Goal: Check status

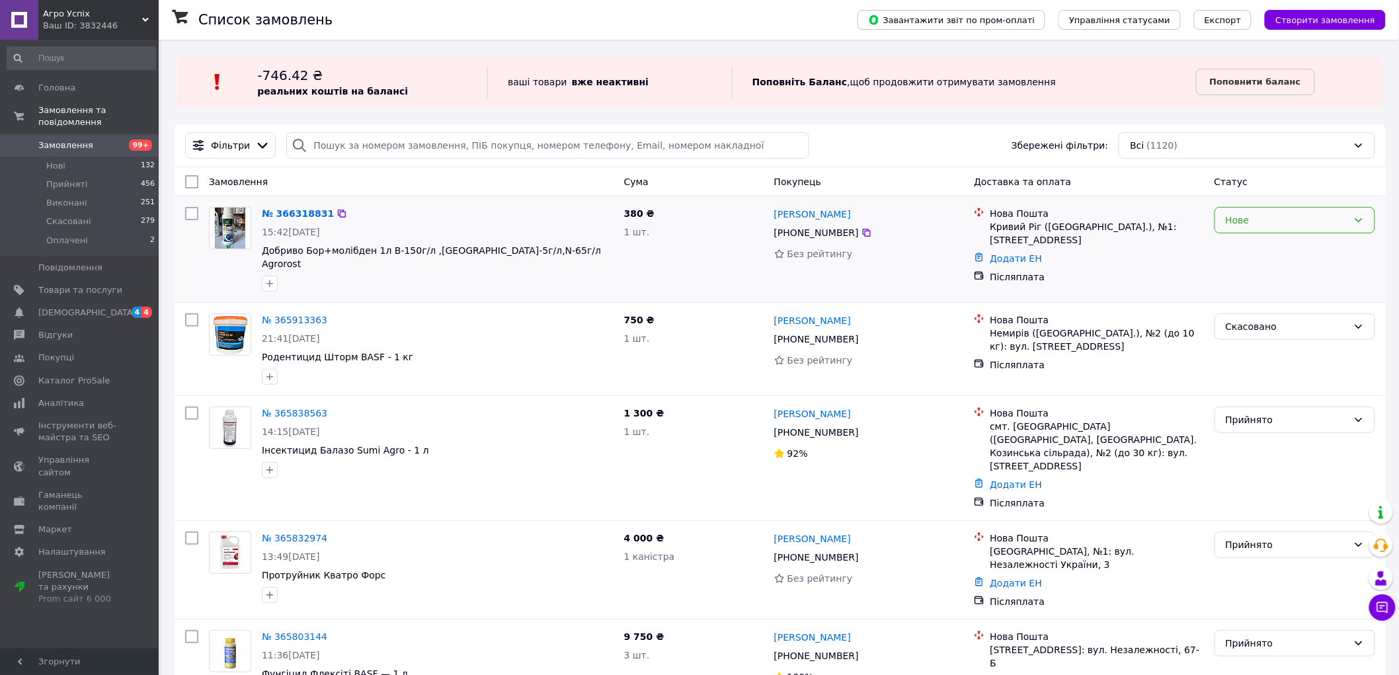
click at [1277, 228] on div "Нове" at bounding box center [1294, 220] width 161 height 26
click at [1234, 254] on li "Прийнято" at bounding box center [1295, 249] width 160 height 24
drag, startPoint x: 260, startPoint y: 249, endPoint x: 381, endPoint y: 256, distance: 121.9
click at [381, 256] on div "№ 366318831 15:42[DATE] Добриво Бор+молібден 1л B-150г/[GEOGRAPHIC_DATA] ,MO-5г…" at bounding box center [437, 249] width 362 height 95
copy span "Добриво Бор+молібден 1л"
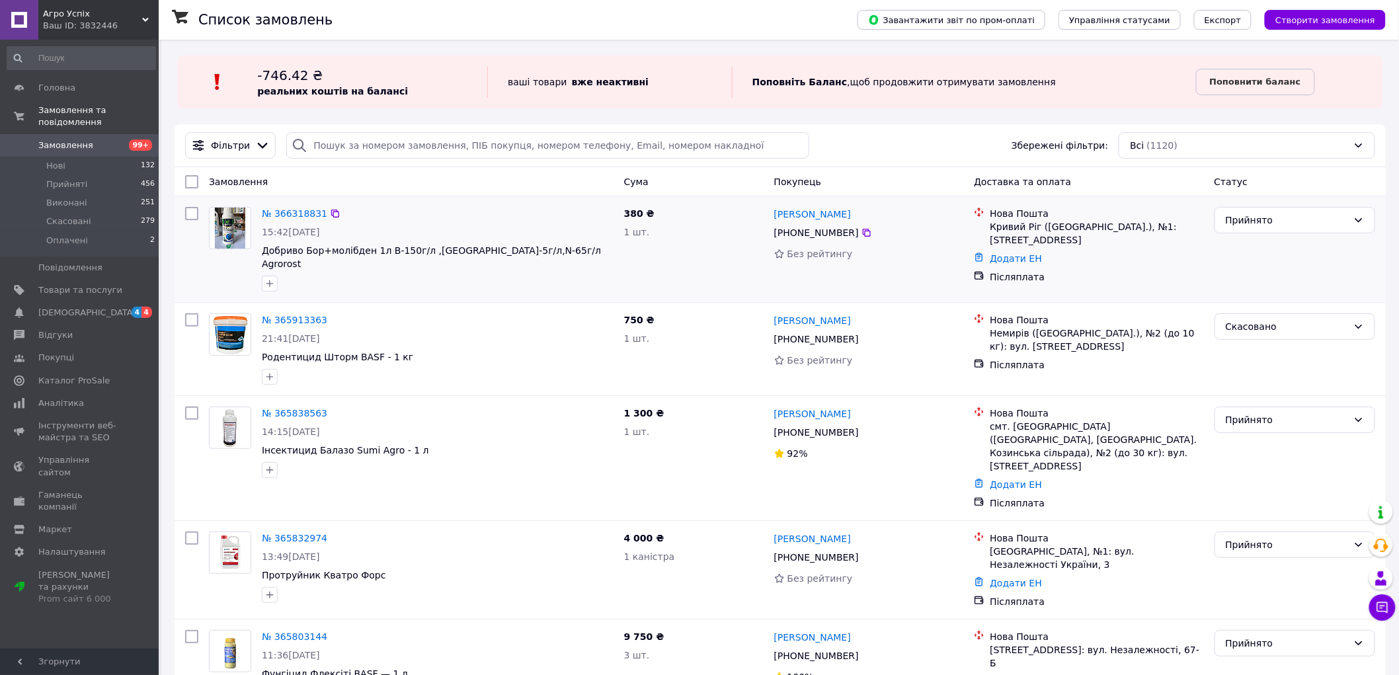
click at [178, 267] on div "№ 366318831 15:42[DATE] Добриво Бор+молібден 1л B-150г/[GEOGRAPHIC_DATA] ,[GEOG…" at bounding box center [780, 249] width 1211 height 106
drag, startPoint x: 770, startPoint y: 212, endPoint x: 850, endPoint y: 233, distance: 82.6
click at [850, 233] on div "[PERSON_NAME] [PHONE_NUMBER] Без рейтингу" at bounding box center [869, 249] width 200 height 95
copy div "[PERSON_NAME] [PHONE_NUMBER]"
click at [188, 260] on div at bounding box center [192, 249] width 24 height 95
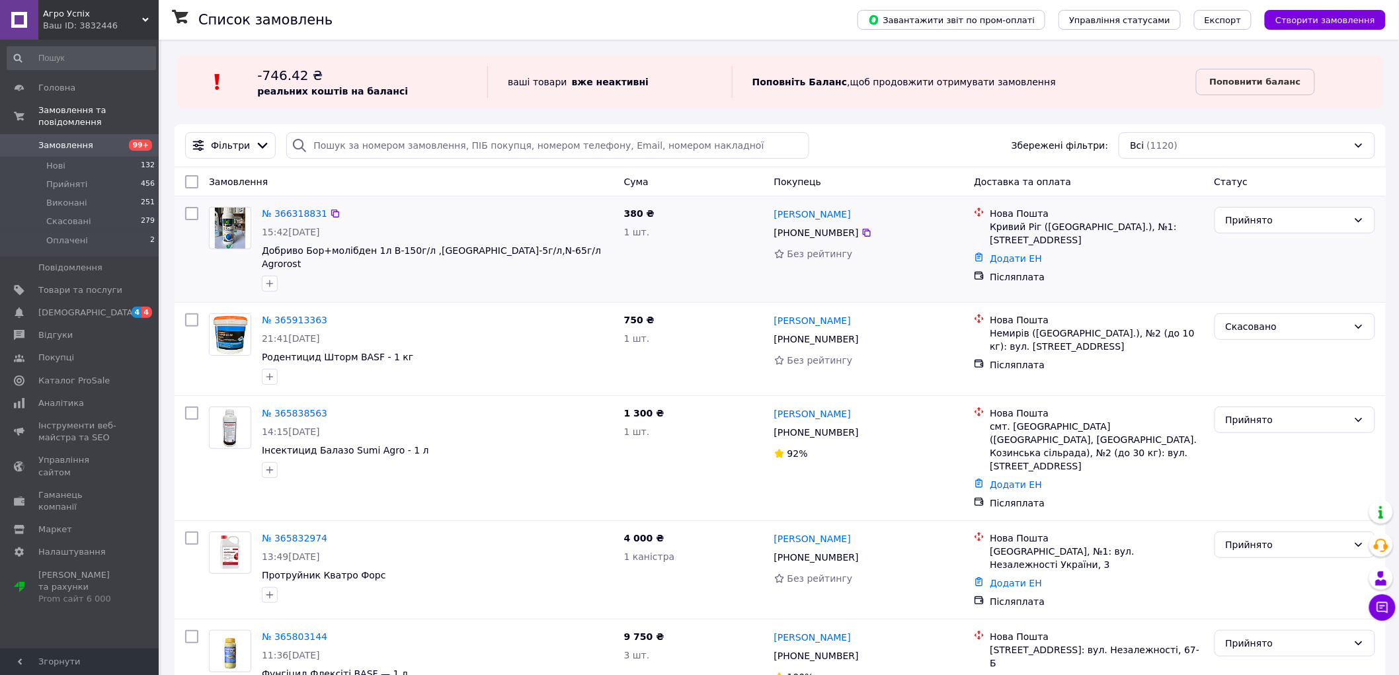
drag, startPoint x: 989, startPoint y: 208, endPoint x: 1167, endPoint y: 241, distance: 181.5
click at [1167, 241] on div "Нова Пошта Кривий Ріг ([GEOGRAPHIC_DATA].), №1: [STREET_ADDRESS]" at bounding box center [1096, 227] width 219 height 40
copy div "Нова Пошта Кривий Ріг ([GEOGRAPHIC_DATA].), №1: [STREET_ADDRESS]"
click at [180, 254] on div at bounding box center [192, 249] width 24 height 95
